Goal: Task Accomplishment & Management: Use online tool/utility

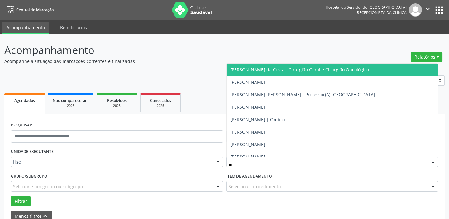
type input "*"
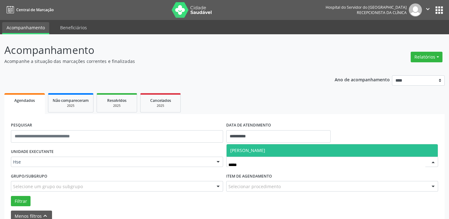
type input "******"
click at [247, 154] on span "[PERSON_NAME]" at bounding box center [331, 150] width 211 height 12
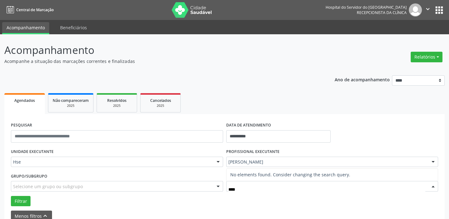
type input "***"
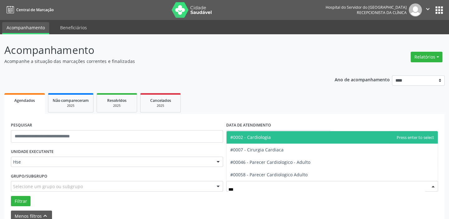
click at [258, 138] on span "#0002 - Cardiologia" at bounding box center [250, 137] width 40 height 6
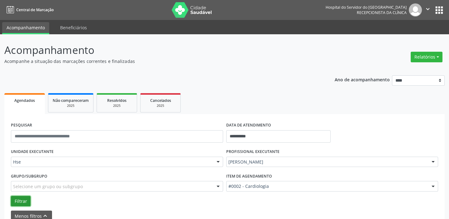
click at [19, 199] on button "Filtrar" at bounding box center [21, 201] width 20 height 11
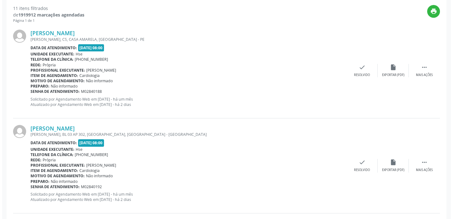
scroll to position [226, 0]
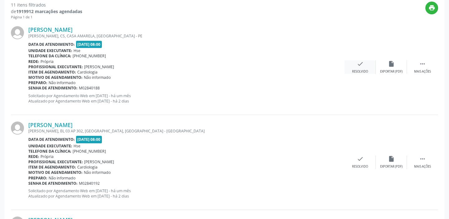
click at [359, 71] on div "Resolvido" at bounding box center [360, 71] width 16 height 4
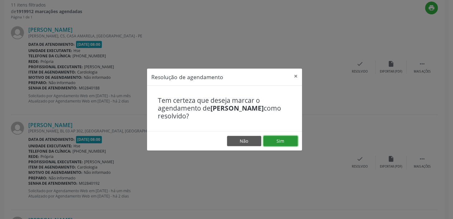
click at [281, 142] on button "Sim" at bounding box center [280, 141] width 34 height 11
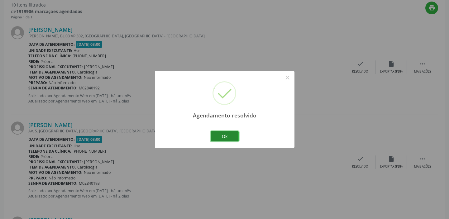
click at [218, 133] on button "Ok" at bounding box center [225, 136] width 28 height 11
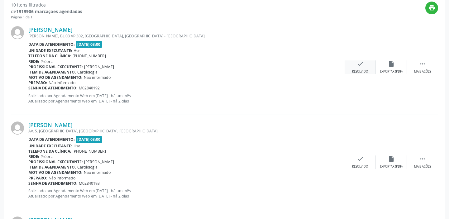
click at [357, 71] on div "Resolvido" at bounding box center [360, 71] width 16 height 4
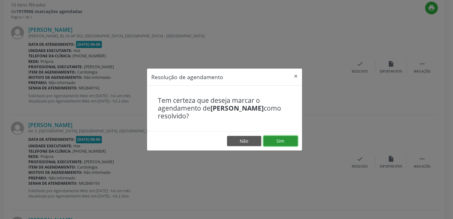
click at [286, 138] on button "Sim" at bounding box center [280, 141] width 34 height 11
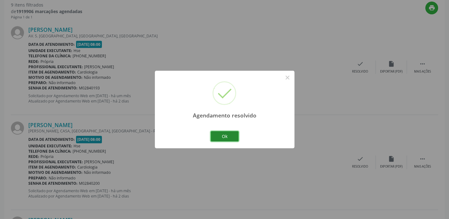
click at [232, 134] on button "Ok" at bounding box center [225, 136] width 28 height 11
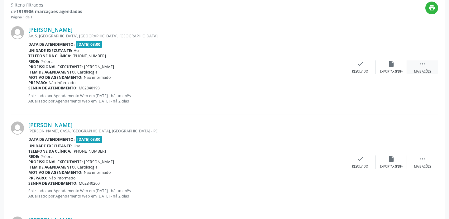
click at [418, 70] on div "Mais ações" at bounding box center [422, 71] width 17 height 4
click at [396, 72] on div "Não compareceu" at bounding box center [391, 71] width 26 height 4
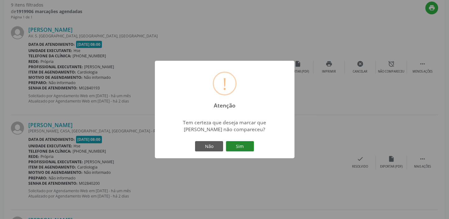
click at [234, 146] on button "Sim" at bounding box center [240, 146] width 28 height 11
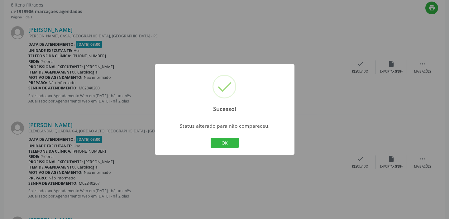
drag, startPoint x: 224, startPoint y: 146, endPoint x: 224, endPoint y: 143, distance: 3.5
click at [223, 145] on button "OK" at bounding box center [225, 143] width 28 height 11
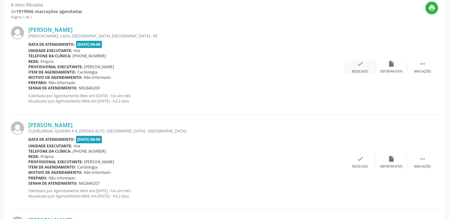
click at [366, 70] on div "Resolvido" at bounding box center [360, 71] width 16 height 4
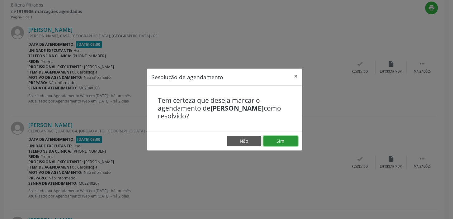
click at [283, 137] on button "Sim" at bounding box center [280, 141] width 34 height 11
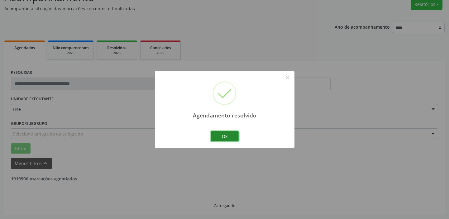
click at [225, 134] on button "Ok" at bounding box center [225, 136] width 28 height 11
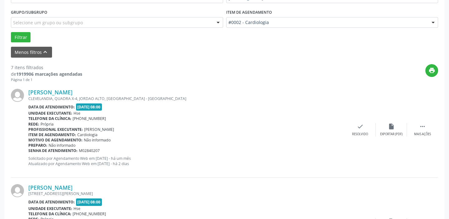
scroll to position [166, 0]
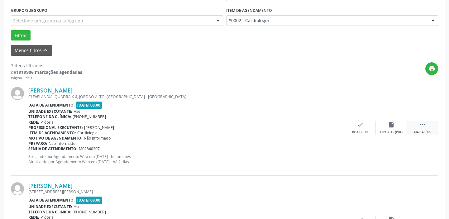
click at [420, 132] on div "Mais ações" at bounding box center [422, 132] width 17 height 4
click at [389, 128] on div "alarm_off Não compareceu" at bounding box center [391, 127] width 31 height 13
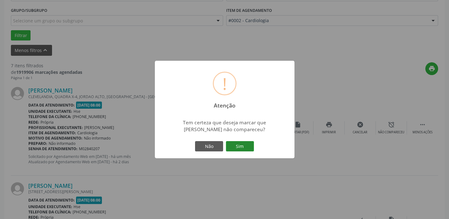
click at [248, 144] on button "Sim" at bounding box center [240, 146] width 28 height 11
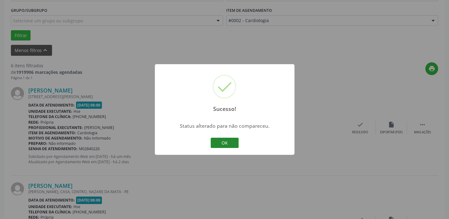
click at [226, 145] on button "OK" at bounding box center [225, 143] width 28 height 11
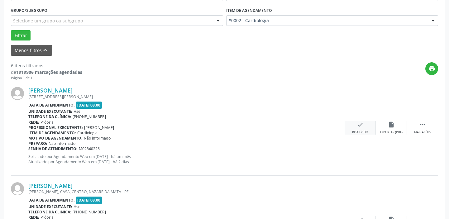
click at [355, 125] on div "check Resolvido" at bounding box center [359, 127] width 31 height 13
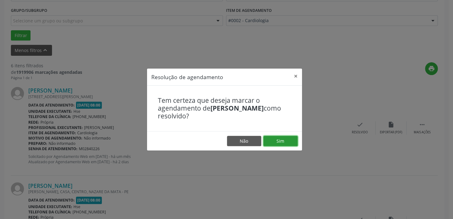
click at [283, 140] on button "Sim" at bounding box center [280, 141] width 34 height 11
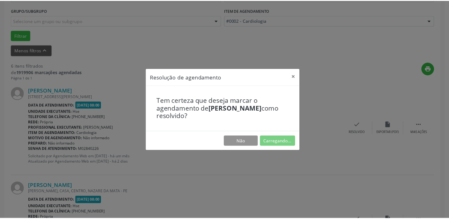
scroll to position [46, 0]
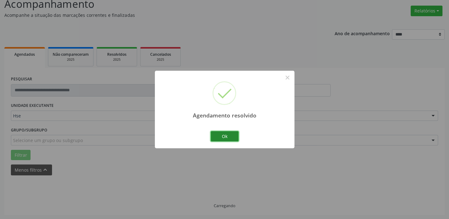
click at [225, 137] on button "Ok" at bounding box center [225, 136] width 28 height 11
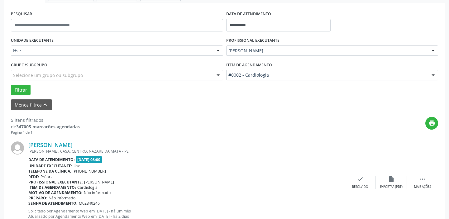
scroll to position [131, 0]
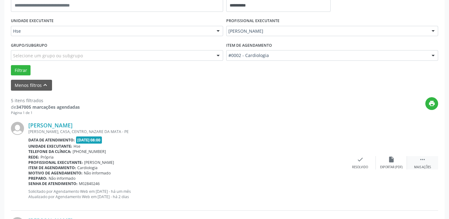
click at [424, 162] on icon "" at bounding box center [422, 159] width 7 height 7
click at [383, 162] on div "alarm_off Não compareceu" at bounding box center [391, 162] width 31 height 13
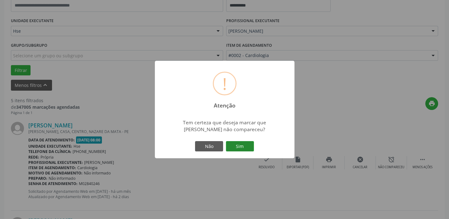
click at [241, 146] on button "Sim" at bounding box center [240, 146] width 28 height 11
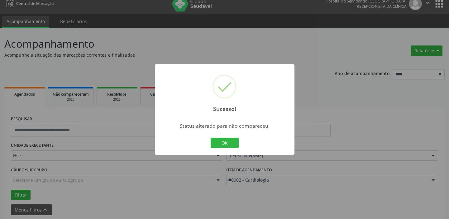
scroll to position [0, 0]
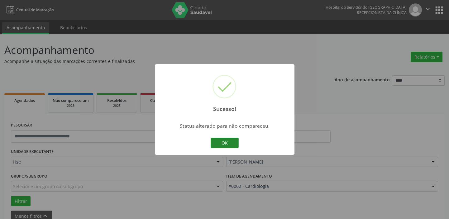
click at [220, 138] on button "OK" at bounding box center [225, 143] width 28 height 11
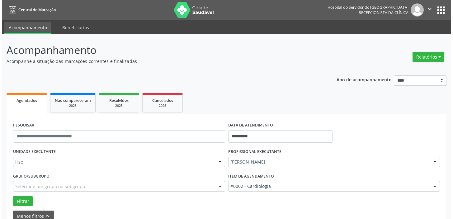
scroll to position [141, 0]
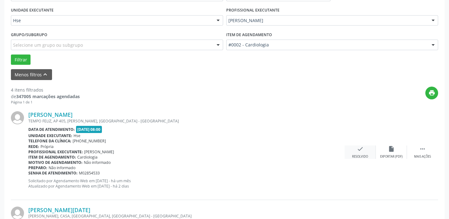
click at [363, 153] on div "check Resolvido" at bounding box center [359, 151] width 31 height 13
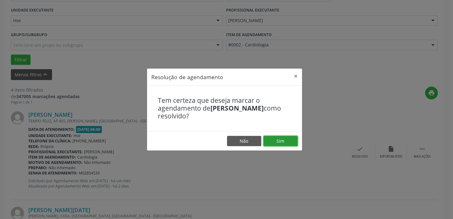
click at [283, 140] on button "Sim" at bounding box center [280, 141] width 34 height 11
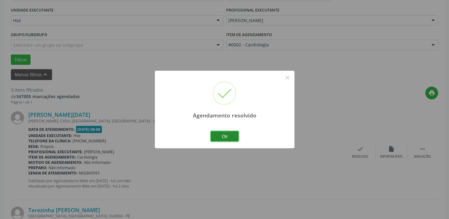
click at [224, 135] on button "Ok" at bounding box center [225, 136] width 28 height 11
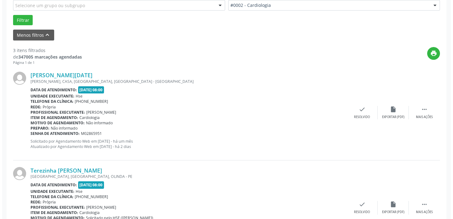
scroll to position [226, 0]
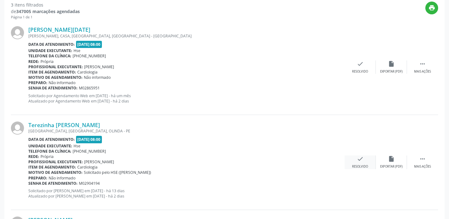
click at [358, 160] on icon "check" at bounding box center [360, 158] width 7 height 7
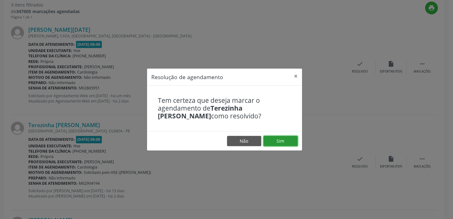
click at [292, 142] on button "Sim" at bounding box center [280, 141] width 34 height 11
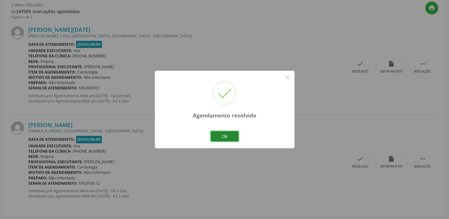
click at [230, 137] on button "Ok" at bounding box center [225, 136] width 28 height 11
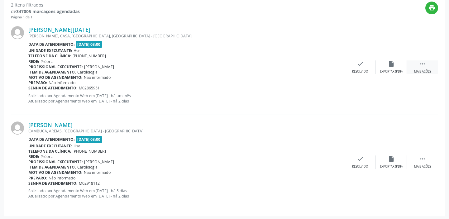
click at [420, 72] on div "Mais ações" at bounding box center [422, 71] width 17 height 4
click at [389, 71] on div "Não compareceu" at bounding box center [391, 71] width 26 height 4
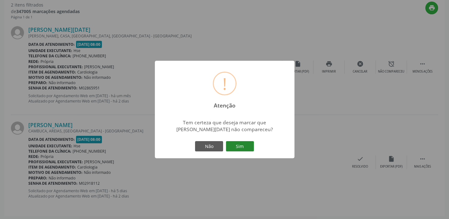
click at [245, 146] on button "Sim" at bounding box center [240, 146] width 28 height 11
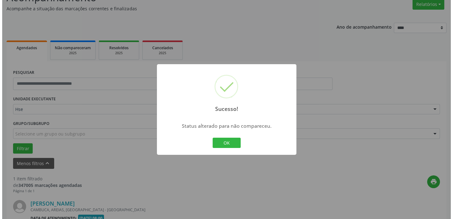
scroll to position [133, 0]
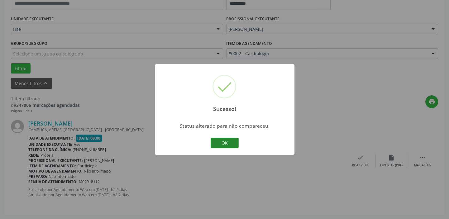
click at [228, 140] on button "OK" at bounding box center [225, 143] width 28 height 11
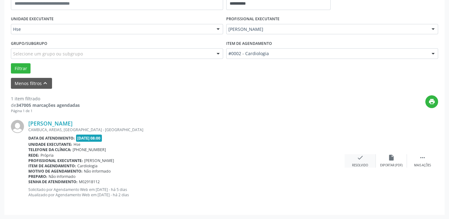
click at [361, 164] on div "Resolvido" at bounding box center [360, 165] width 16 height 4
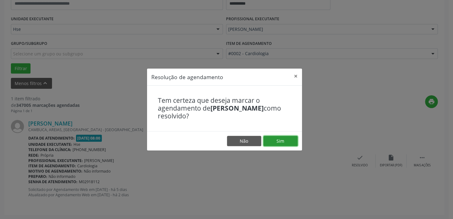
click at [281, 137] on button "Sim" at bounding box center [280, 141] width 34 height 11
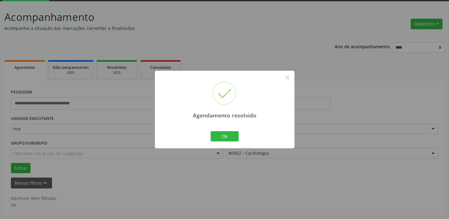
scroll to position [32, 0]
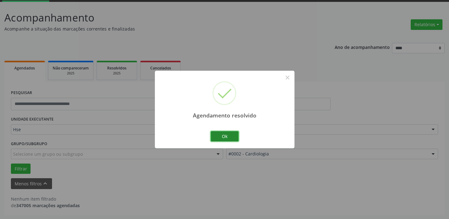
click at [229, 138] on button "Ok" at bounding box center [225, 136] width 28 height 11
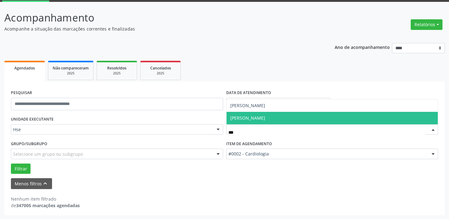
type input "****"
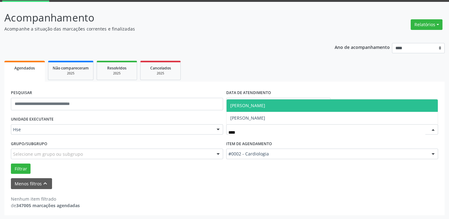
click at [253, 108] on span "[PERSON_NAME]" at bounding box center [247, 105] width 35 height 6
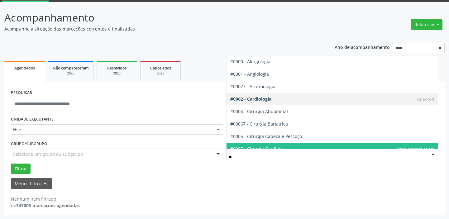
type input "***"
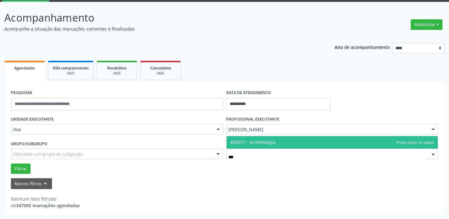
click at [248, 142] on span "#00077 - Arritmologia" at bounding box center [252, 142] width 45 height 6
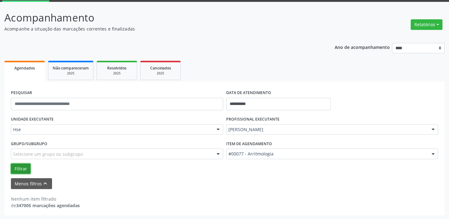
click at [20, 169] on button "Filtrar" at bounding box center [21, 169] width 20 height 11
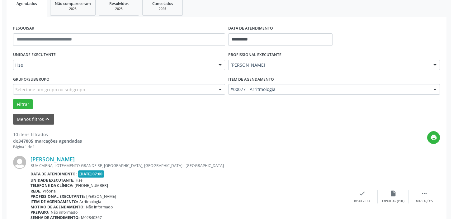
scroll to position [146, 0]
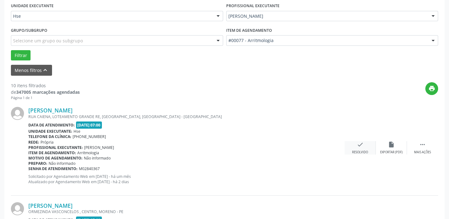
click at [360, 149] on div "check Resolvido" at bounding box center [359, 147] width 31 height 13
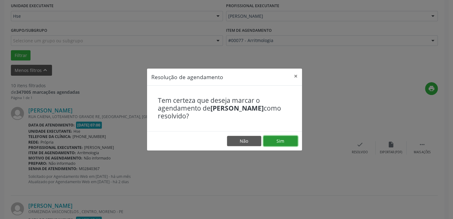
click at [272, 138] on button "Sim" at bounding box center [280, 141] width 34 height 11
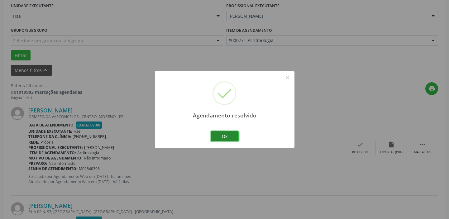
click at [218, 132] on button "Ok" at bounding box center [225, 136] width 28 height 11
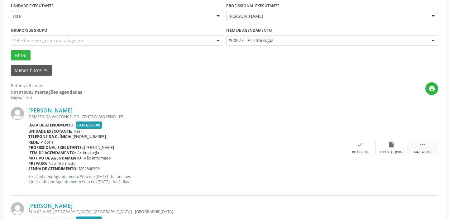
click at [429, 152] on div "Mais ações" at bounding box center [422, 152] width 17 height 4
click at [267, 147] on icon "check" at bounding box center [266, 144] width 7 height 7
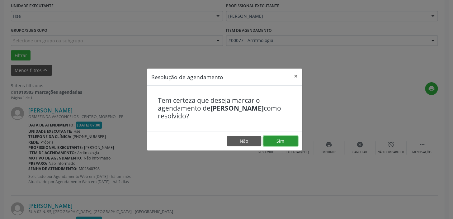
click at [272, 140] on button "Sim" at bounding box center [280, 141] width 34 height 11
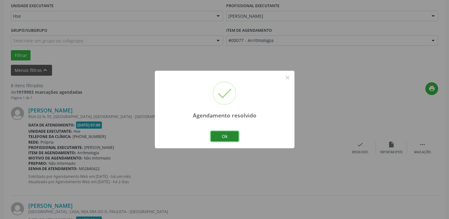
click at [226, 132] on button "Ok" at bounding box center [225, 136] width 28 height 11
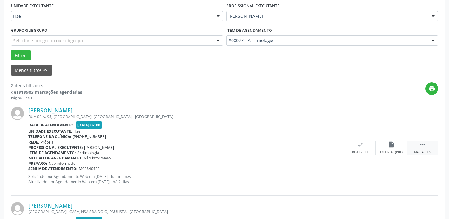
click at [412, 146] on div " Mais ações" at bounding box center [422, 147] width 31 height 13
click at [383, 146] on div "alarm_off Não compareceu" at bounding box center [391, 147] width 31 height 13
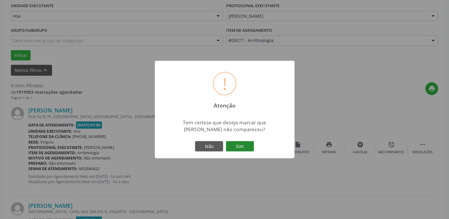
click at [244, 146] on button "Sim" at bounding box center [240, 146] width 28 height 11
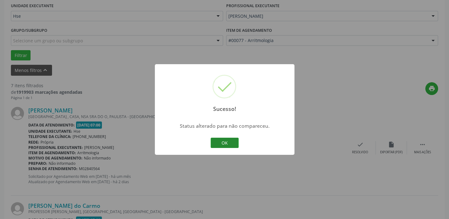
click at [230, 143] on button "OK" at bounding box center [225, 143] width 28 height 11
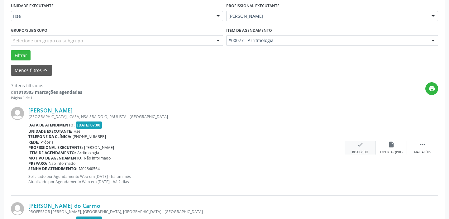
click at [355, 149] on div "check Resolvido" at bounding box center [359, 147] width 31 height 13
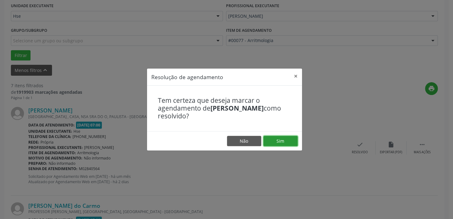
click at [290, 139] on button "Sim" at bounding box center [280, 141] width 34 height 11
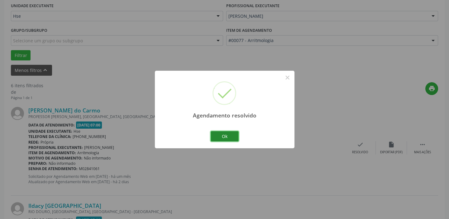
click at [234, 136] on button "Ok" at bounding box center [225, 136] width 28 height 11
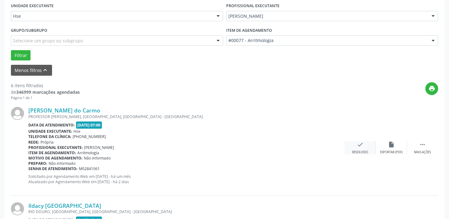
click at [356, 150] on div "Resolvido" at bounding box center [360, 152] width 16 height 4
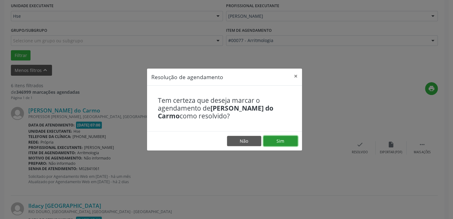
click at [281, 144] on button "Sim" at bounding box center [280, 141] width 34 height 11
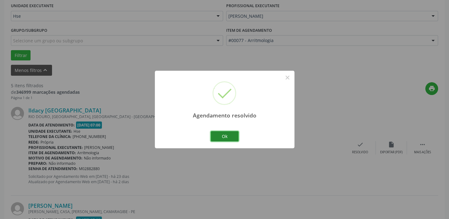
click at [230, 137] on button "Ok" at bounding box center [225, 136] width 28 height 11
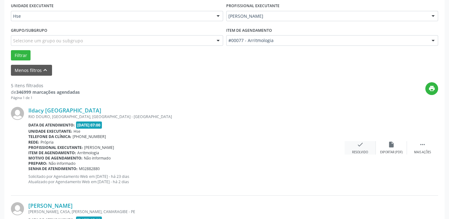
click at [358, 151] on div "Resolvido" at bounding box center [360, 152] width 16 height 4
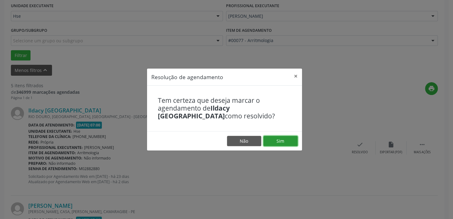
click at [285, 141] on button "Sim" at bounding box center [280, 141] width 34 height 11
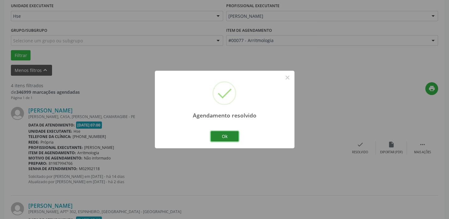
click at [229, 139] on button "Ok" at bounding box center [225, 136] width 28 height 11
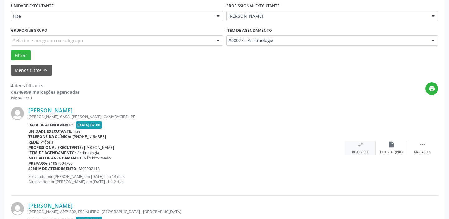
click at [359, 146] on icon "check" at bounding box center [360, 144] width 7 height 7
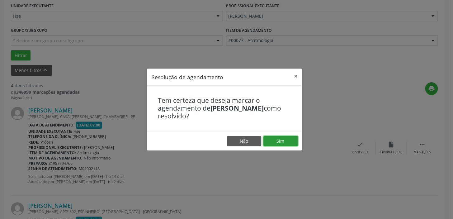
click at [290, 141] on button "Sim" at bounding box center [280, 141] width 34 height 11
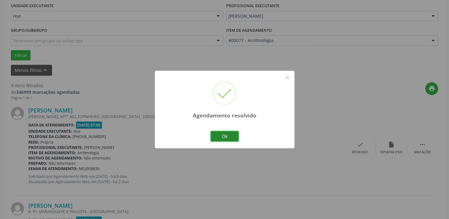
click at [227, 135] on button "Ok" at bounding box center [225, 136] width 28 height 11
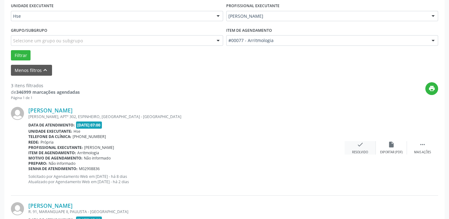
click at [358, 150] on div "Resolvido" at bounding box center [360, 152] width 16 height 4
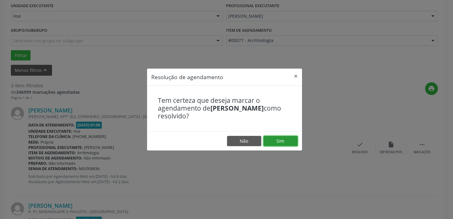
click at [280, 141] on button "Sim" at bounding box center [280, 141] width 34 height 11
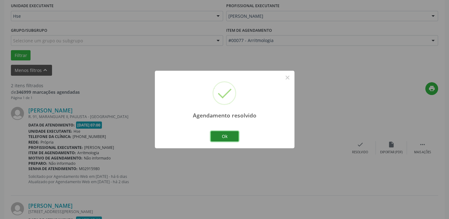
click at [230, 137] on button "Ok" at bounding box center [225, 136] width 28 height 11
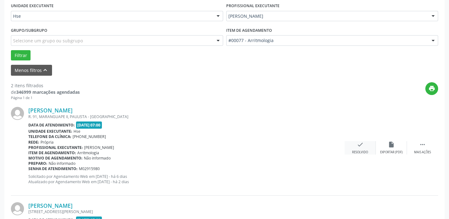
click at [365, 150] on div "Resolvido" at bounding box center [360, 152] width 16 height 4
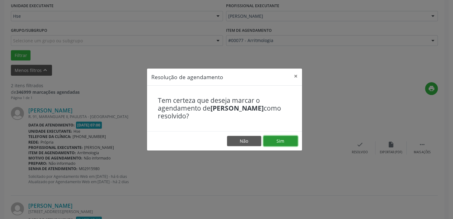
click at [276, 140] on button "Sim" at bounding box center [280, 141] width 34 height 11
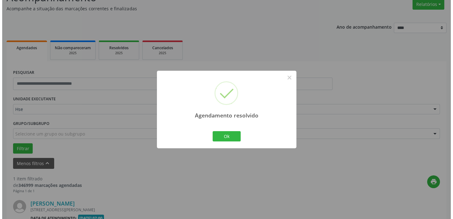
scroll to position [133, 0]
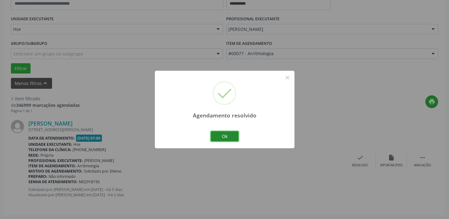
click at [228, 135] on button "Ok" at bounding box center [225, 136] width 28 height 11
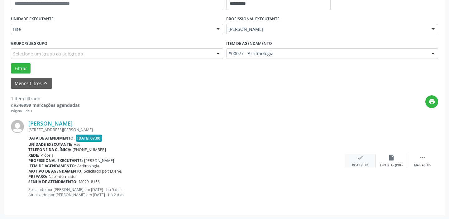
click at [360, 160] on icon "check" at bounding box center [360, 157] width 7 height 7
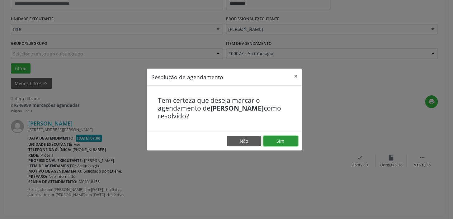
click at [288, 140] on button "Sim" at bounding box center [280, 141] width 34 height 11
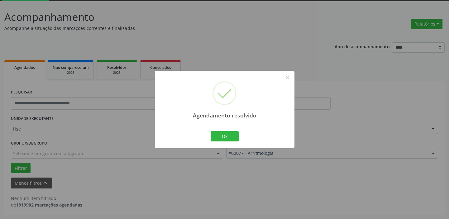
scroll to position [32, 0]
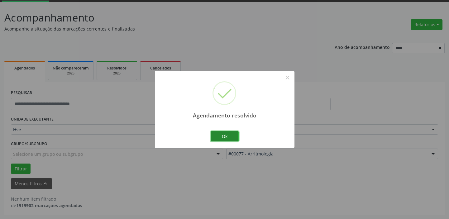
click at [227, 135] on button "Ok" at bounding box center [225, 136] width 28 height 11
